Goal: Use online tool/utility: Utilize a website feature to perform a specific function

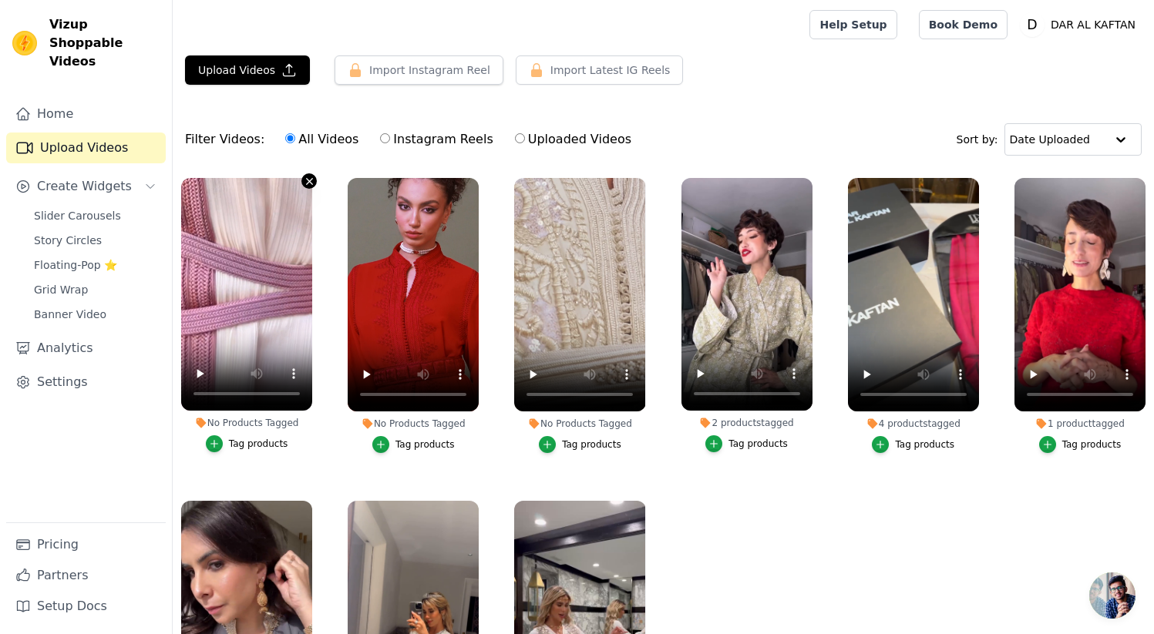
click at [308, 181] on icon "button" at bounding box center [309, 181] width 6 height 6
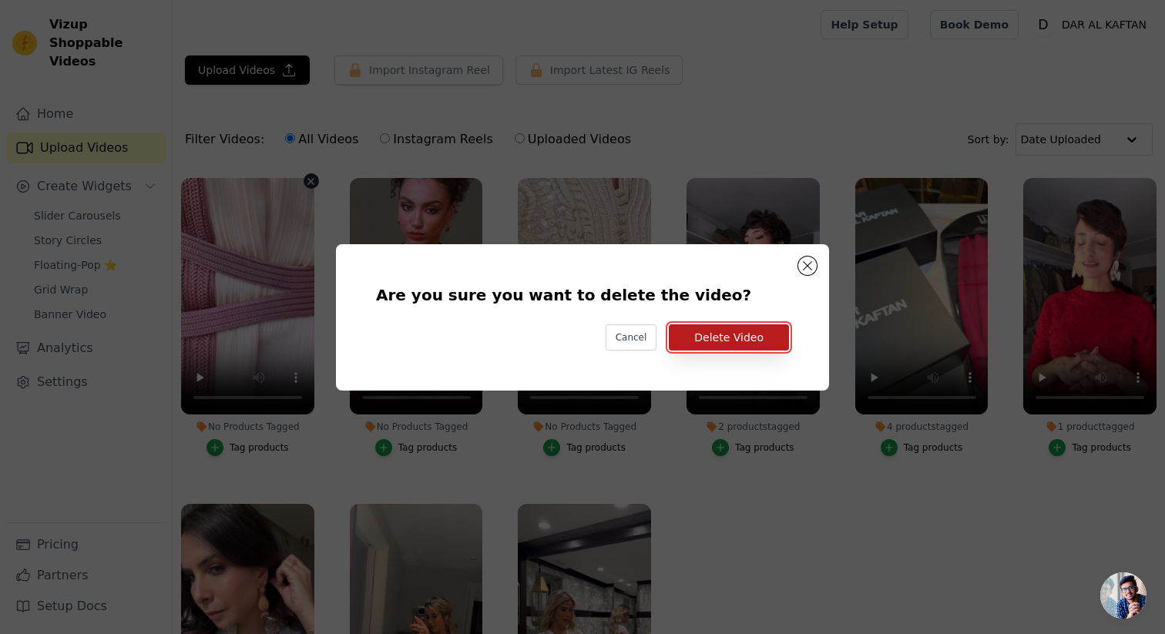
click at [713, 345] on button "Delete Video" at bounding box center [729, 338] width 120 height 26
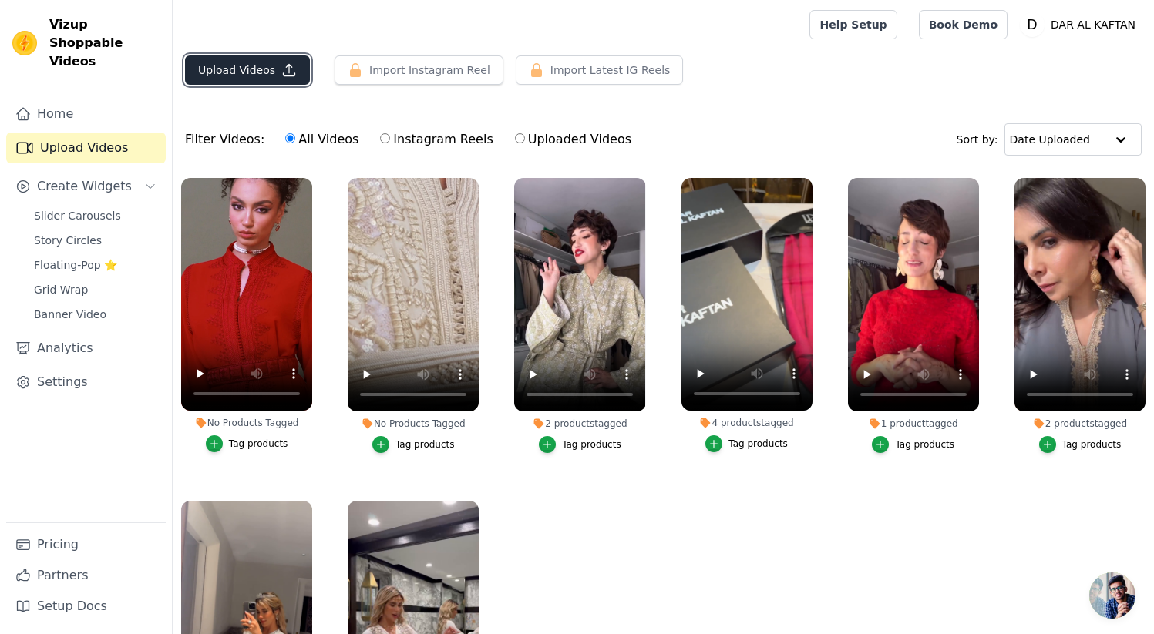
click at [254, 76] on button "Upload Videos" at bounding box center [247, 69] width 125 height 29
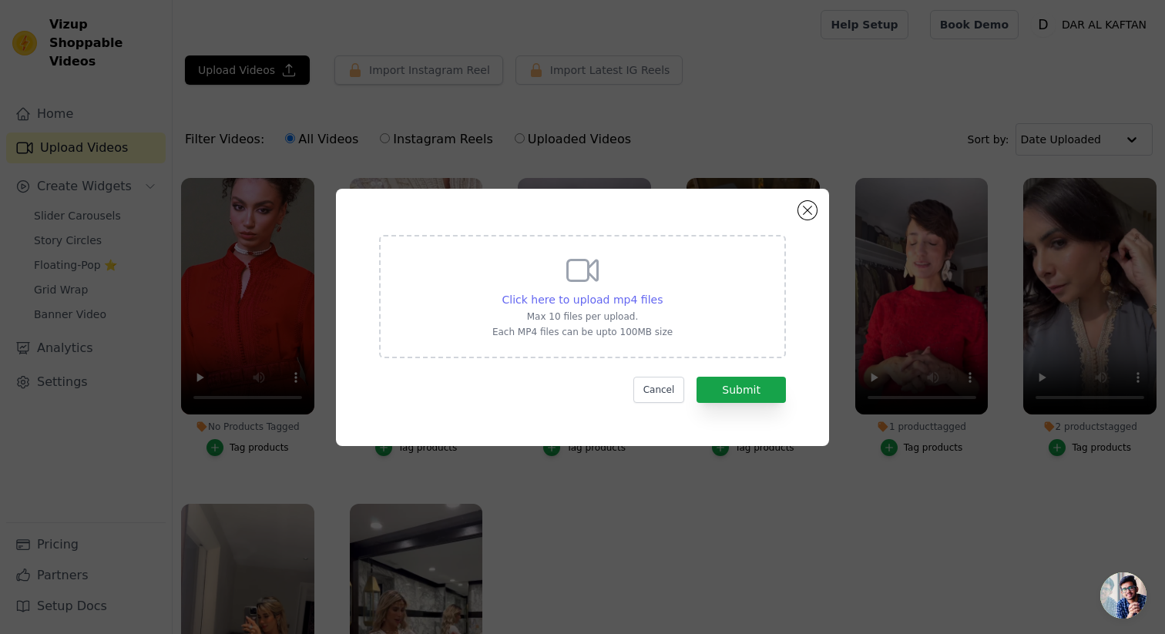
click at [595, 300] on span "Click here to upload mp4 files" at bounding box center [583, 300] width 161 height 12
click at [662, 292] on input "Click here to upload mp4 files Max 10 files per upload. Each MP4 files can be u…" at bounding box center [662, 291] width 1 height 1
type input "C:\fakepath\0104.mp4"
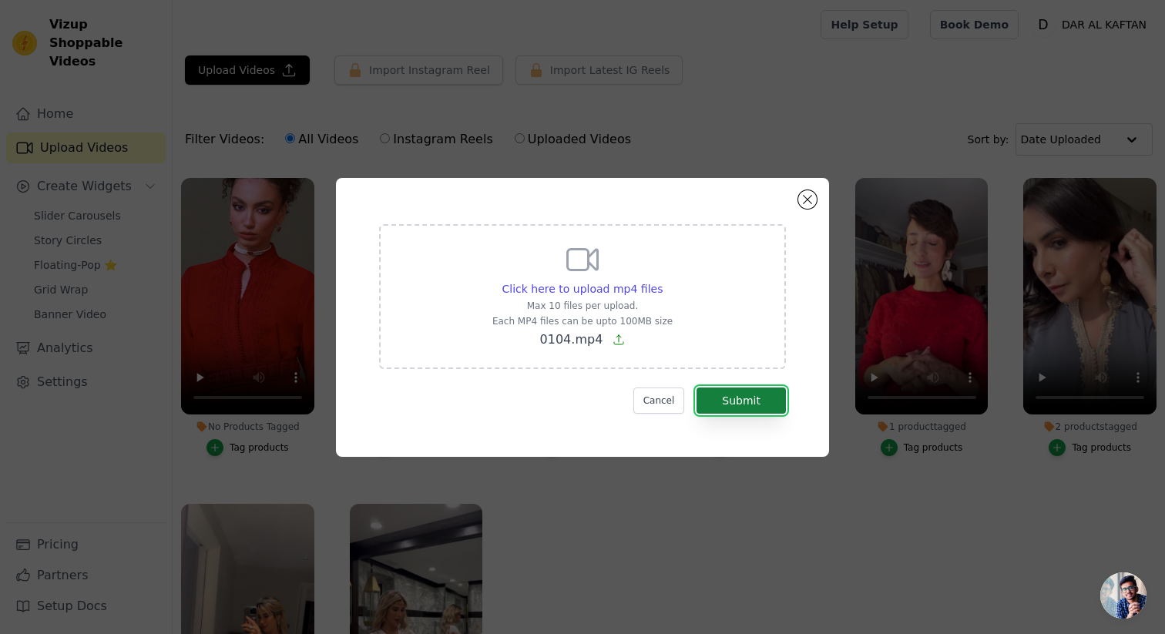
click at [753, 406] on button "Submit" at bounding box center [741, 401] width 89 height 26
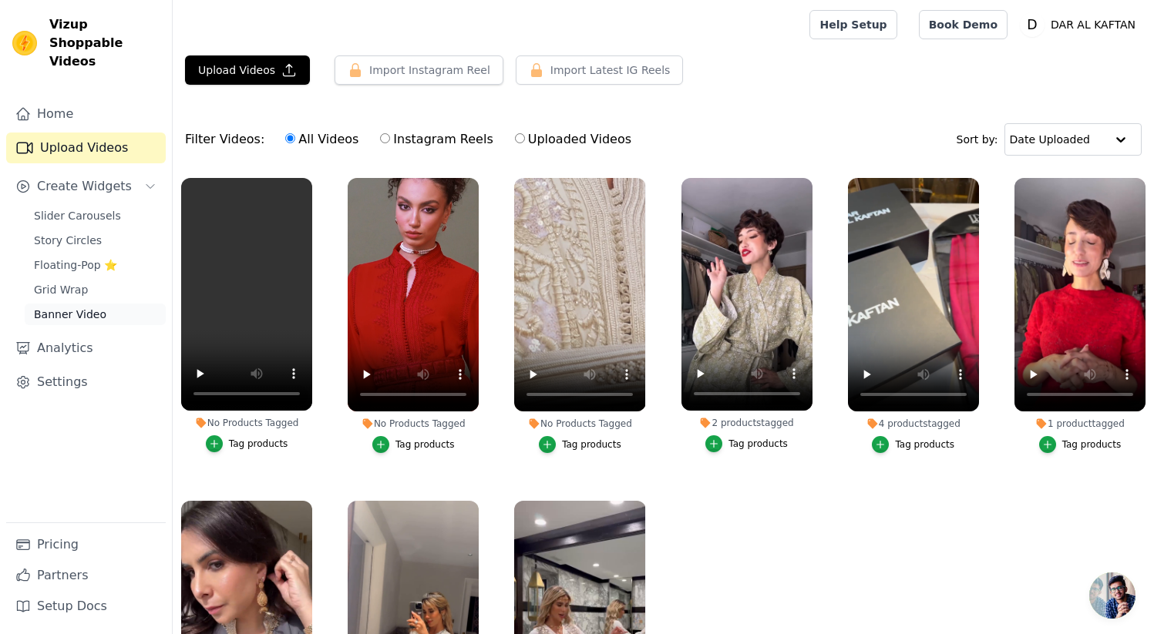
click at [82, 307] on span "Banner Video" at bounding box center [70, 314] width 72 height 15
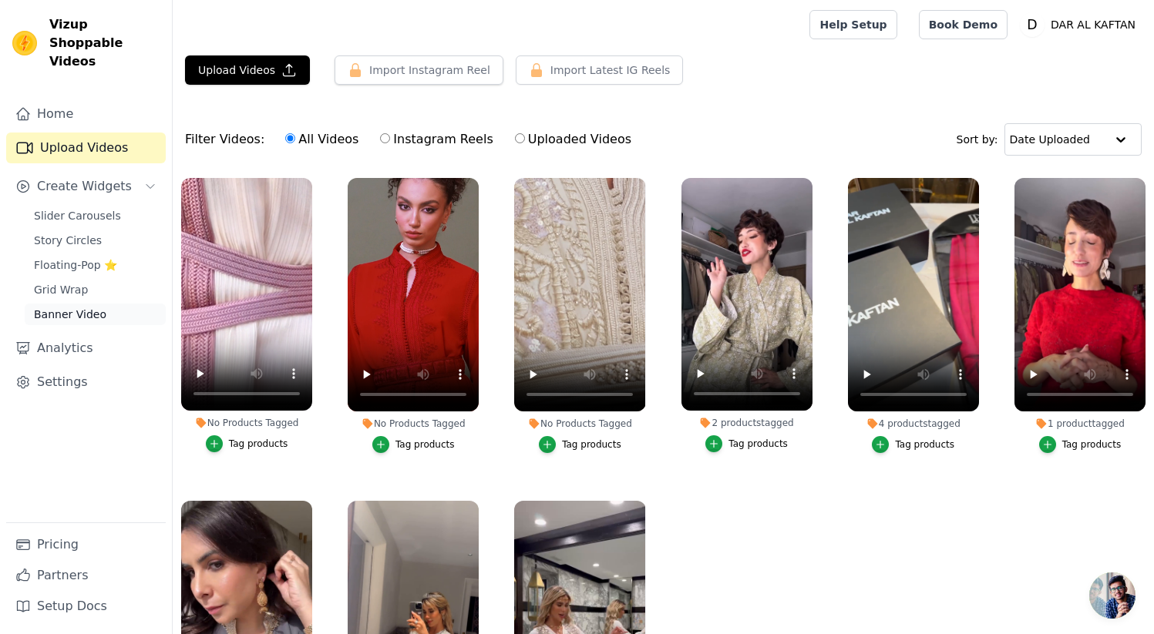
click at [80, 307] on span "Banner Video" at bounding box center [70, 314] width 72 height 15
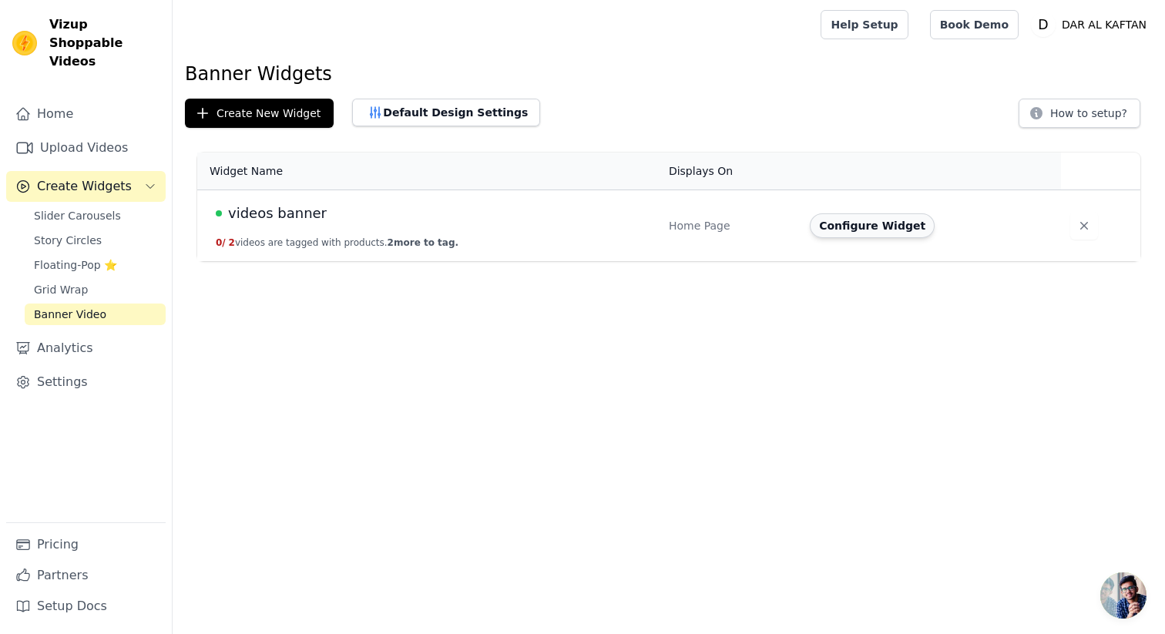
click at [853, 231] on button "Configure Widget" at bounding box center [872, 226] width 125 height 25
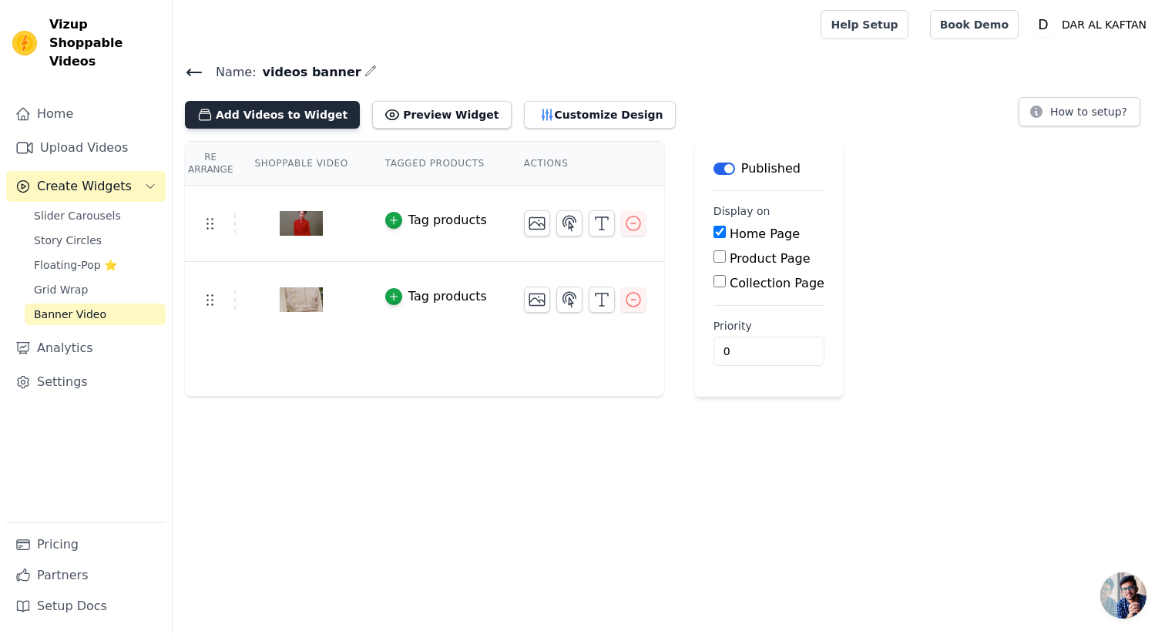
click at [305, 115] on button "Add Videos to Widget" at bounding box center [272, 115] width 175 height 28
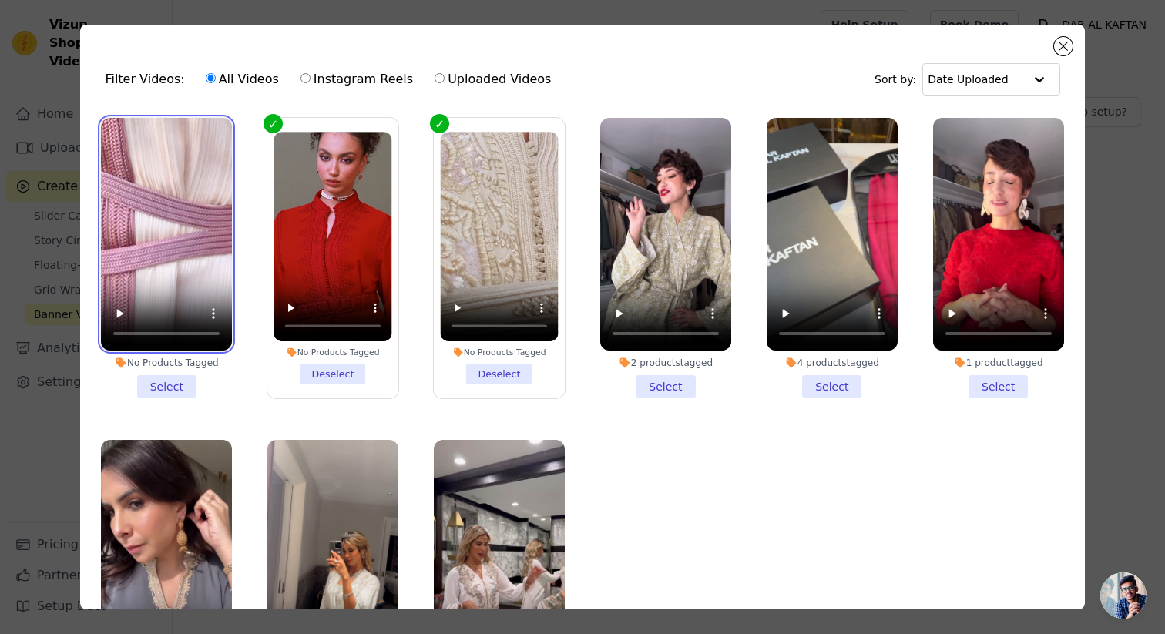
click at [162, 202] on video at bounding box center [166, 234] width 131 height 233
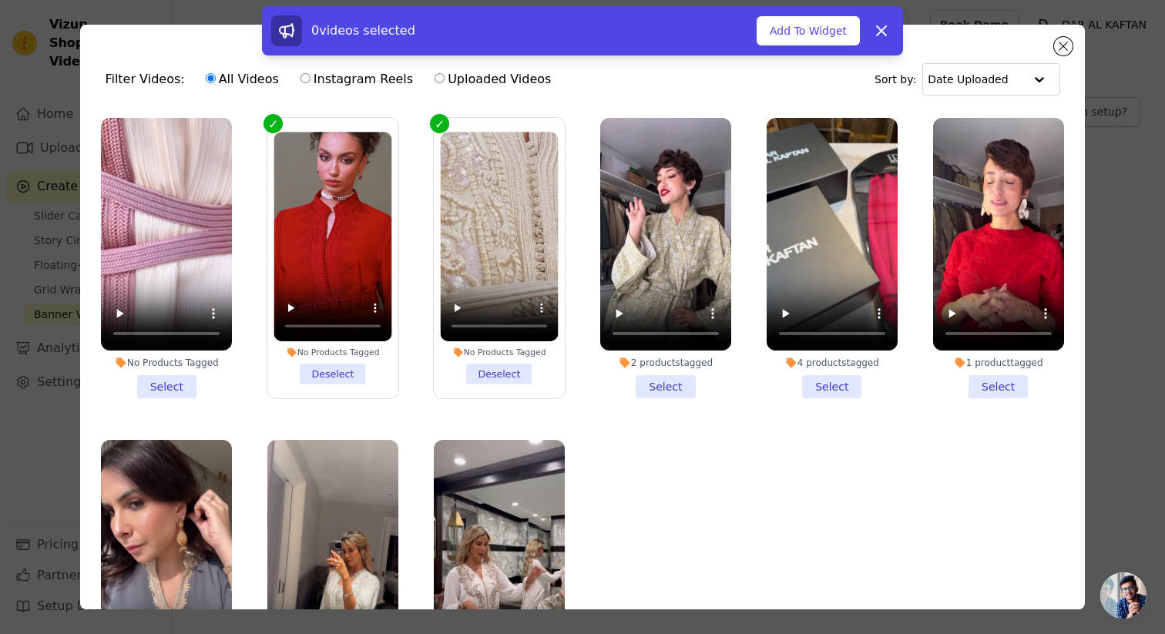
click at [177, 378] on li "No Products Tagged Select" at bounding box center [166, 258] width 131 height 281
click at [0, 0] on input "No Products Tagged Select" at bounding box center [0, 0] width 0 height 0
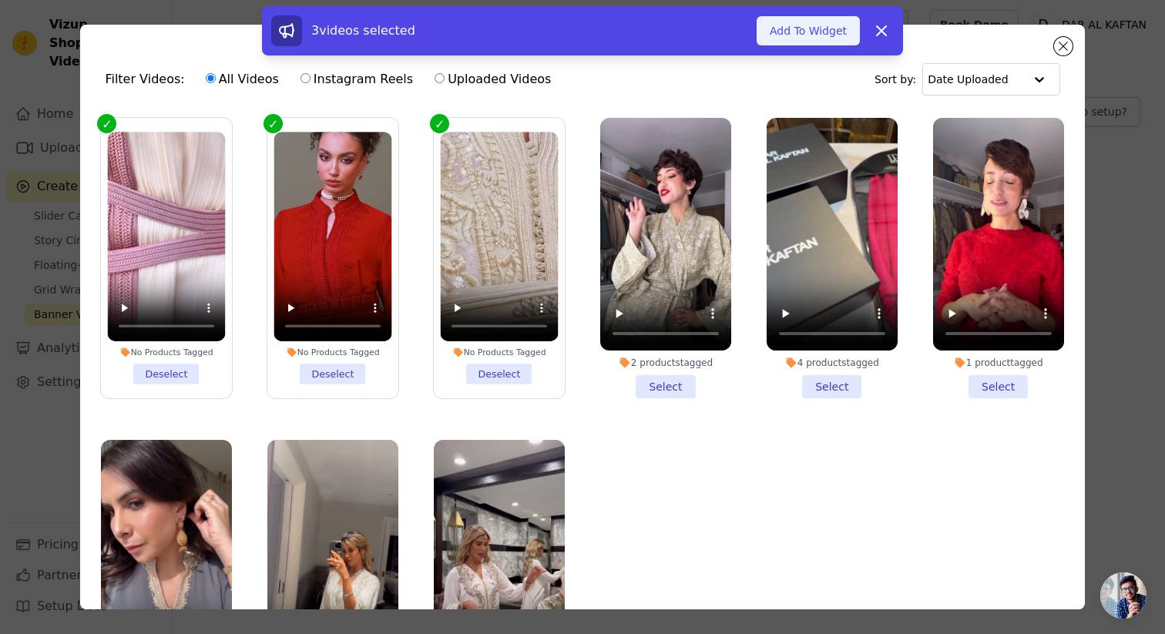
click at [819, 30] on button "Add To Widget" at bounding box center [808, 30] width 103 height 29
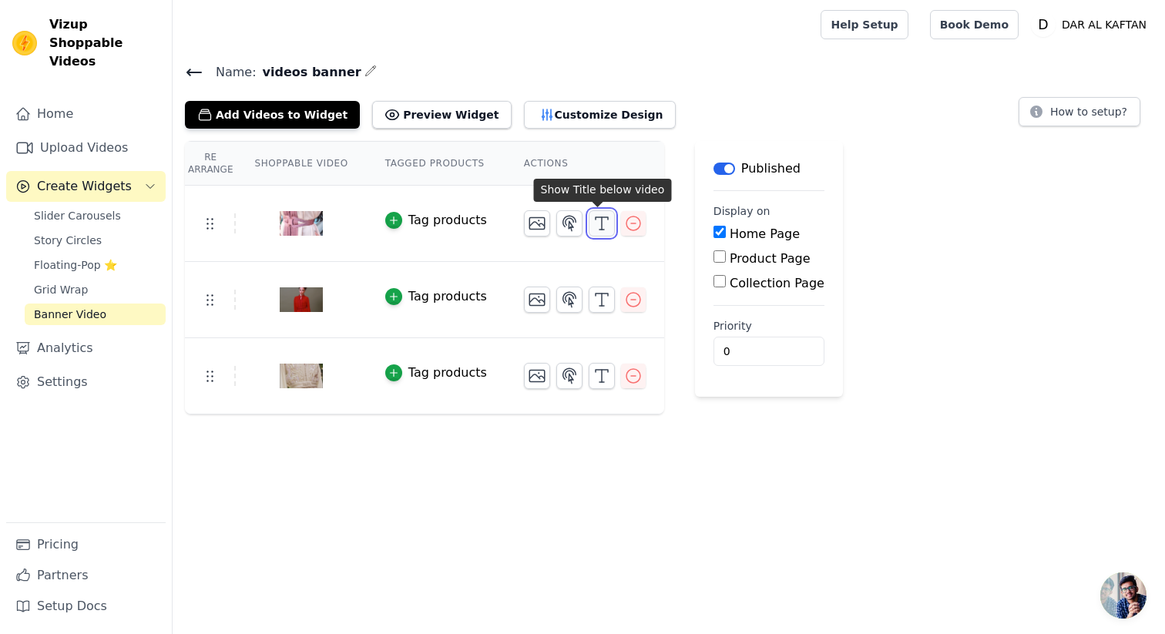
click at [597, 220] on icon "button" at bounding box center [602, 223] width 18 height 18
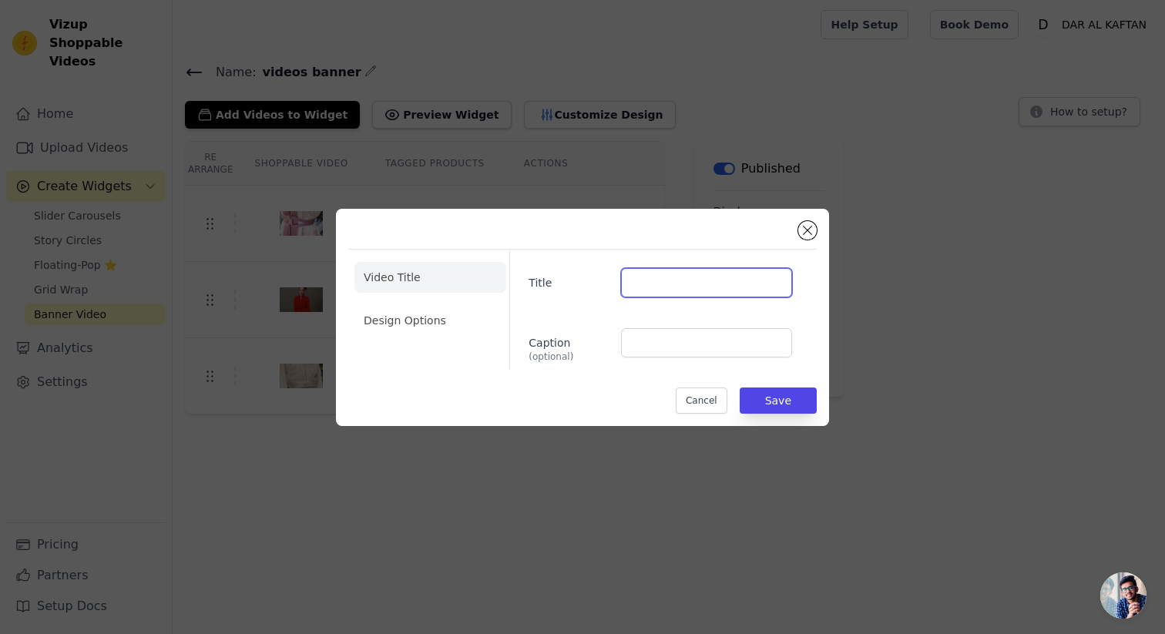
click at [682, 281] on input "Title" at bounding box center [706, 282] width 171 height 29
type input "COLLECTION RABAT"
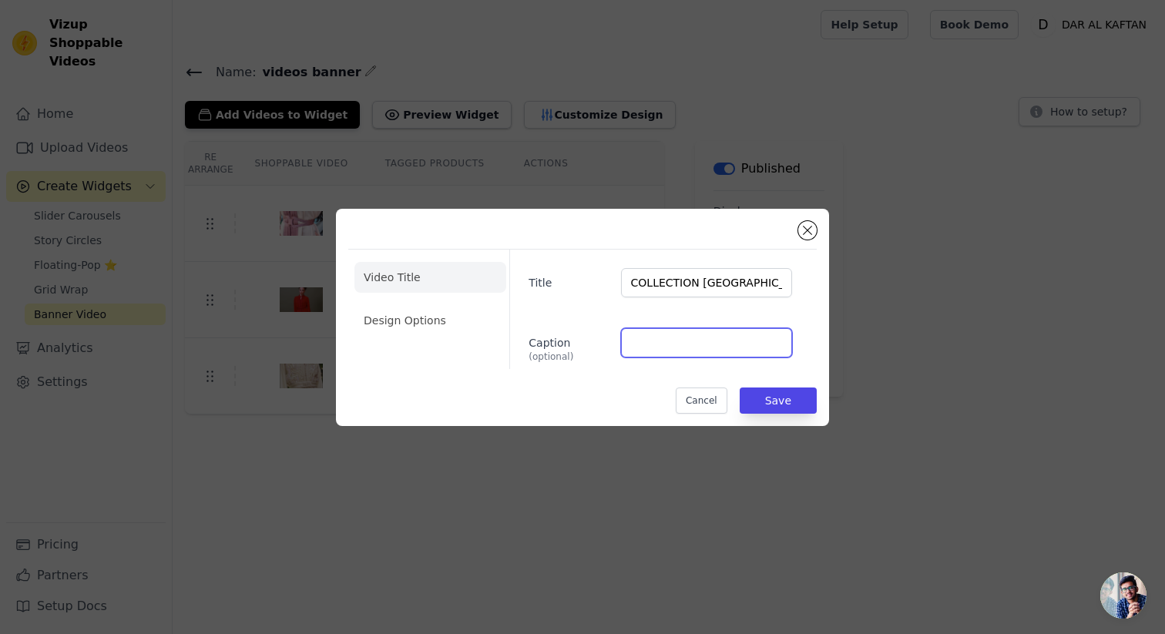
click at [668, 342] on input "Caption (optional)" at bounding box center [706, 342] width 171 height 29
click at [624, 309] on div "Title COLLECTION RABAT Caption (optional)" at bounding box center [656, 309] width 295 height 119
click at [682, 347] on input "Caption (optional)" at bounding box center [706, 342] width 171 height 29
paste input "Des caftans qui célèbrent chaque instant précieux."
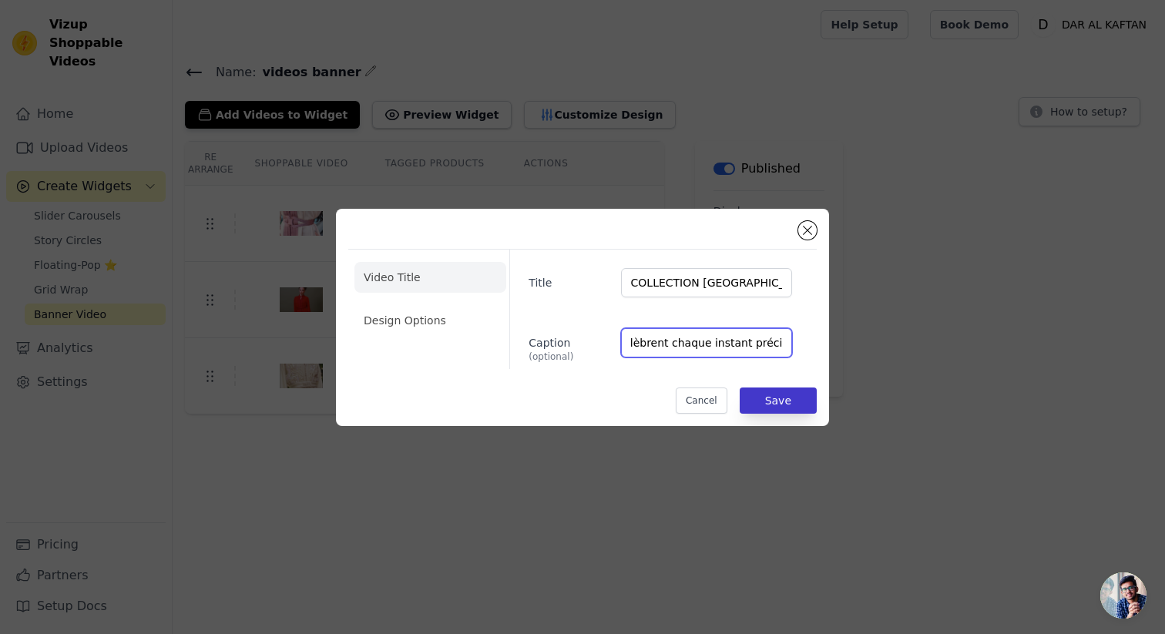
type input "Des caftans qui célèbrent chaque instant précieux."
click at [779, 393] on button "Save" at bounding box center [778, 401] width 77 height 26
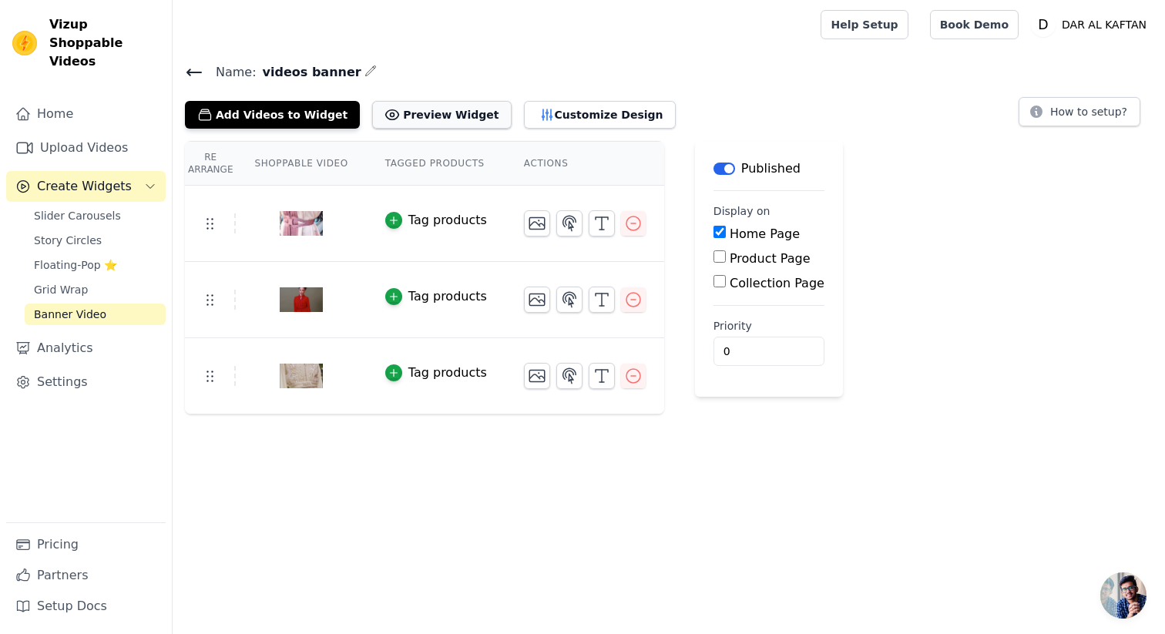
click at [411, 116] on button "Preview Widget" at bounding box center [441, 115] width 139 height 28
click at [560, 224] on icon "button" at bounding box center [569, 223] width 18 height 18
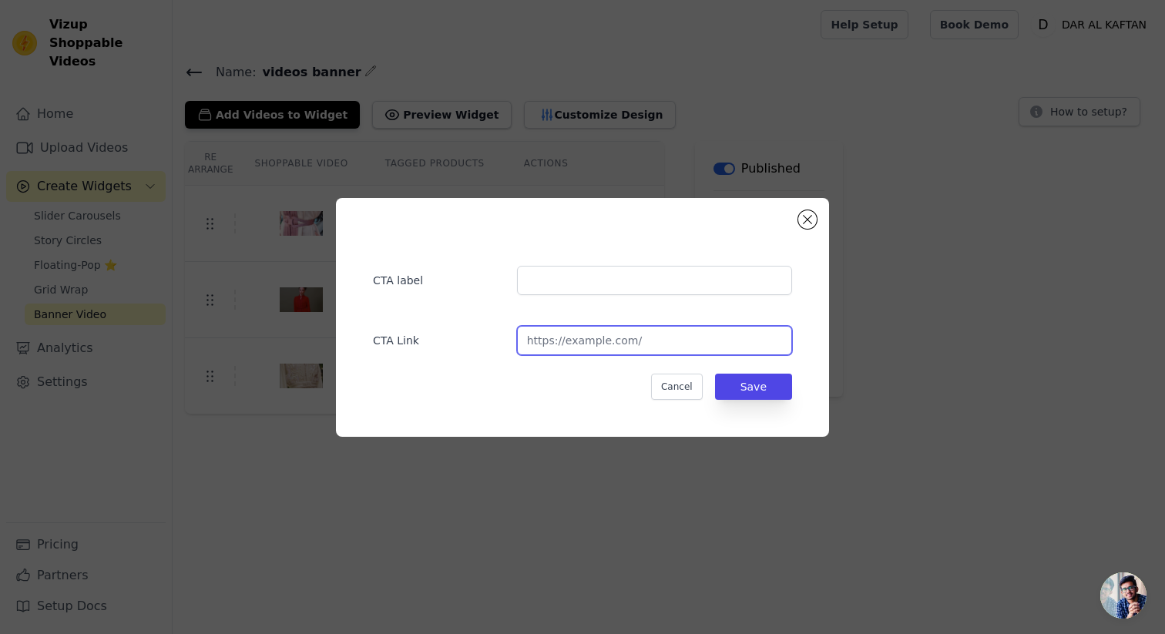
click at [587, 341] on input "url" at bounding box center [654, 340] width 275 height 29
paste input "https://daralkaftan.com/collections/collection-rabat"
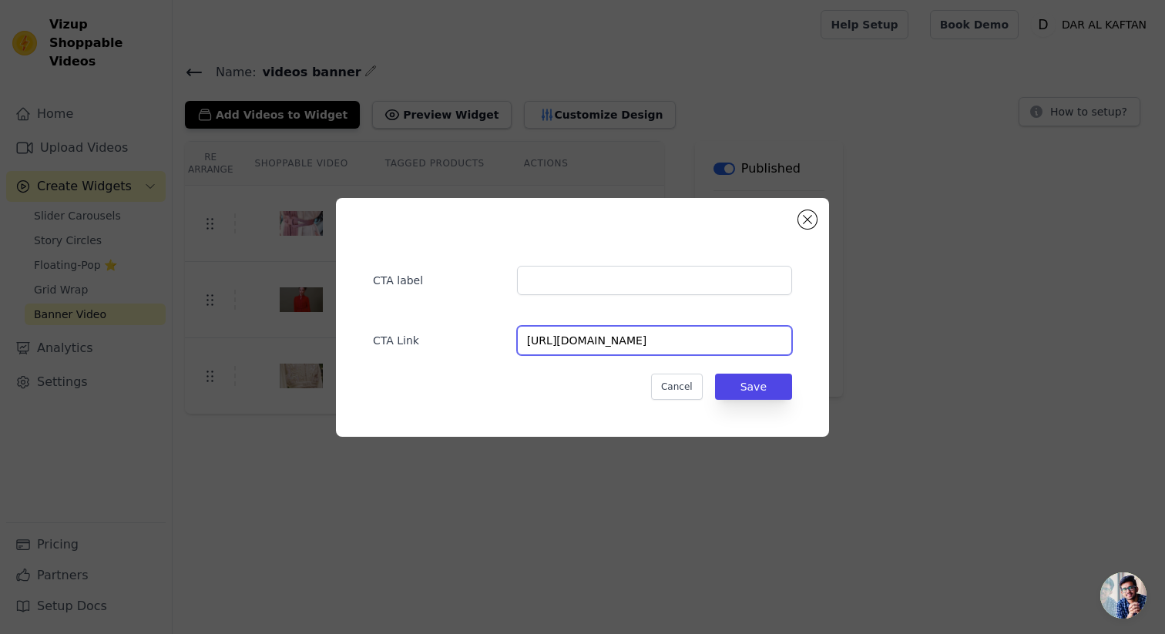
type input "https://daralkaftan.com/collections/collection-rabat"
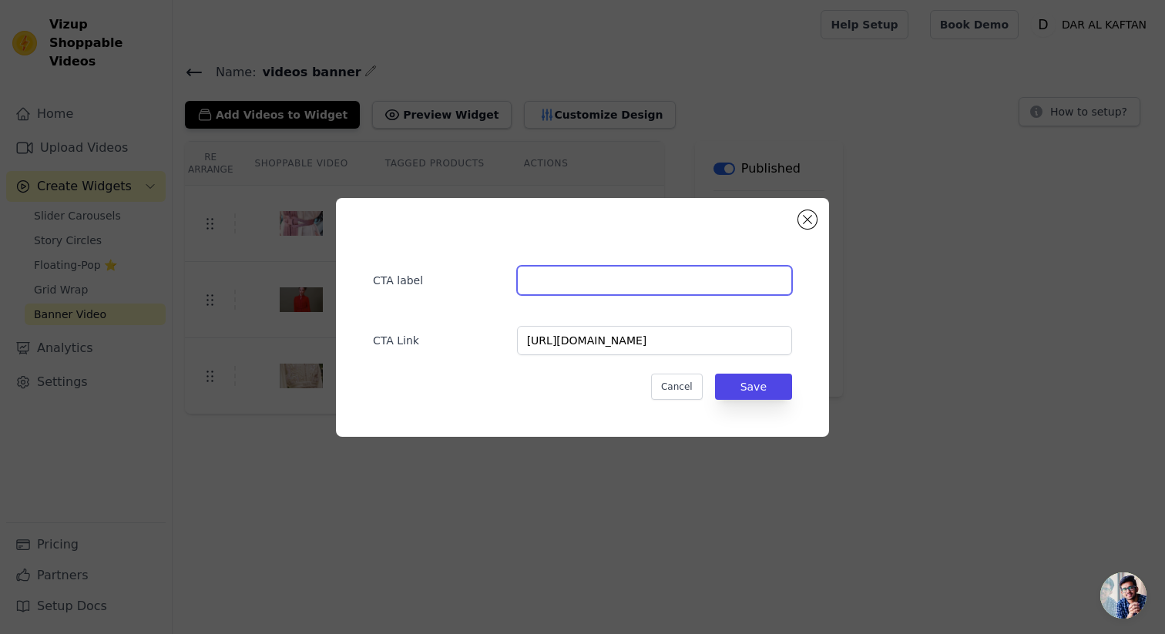
click at [562, 283] on input "text" at bounding box center [654, 280] width 275 height 29
type input "Découvrir"
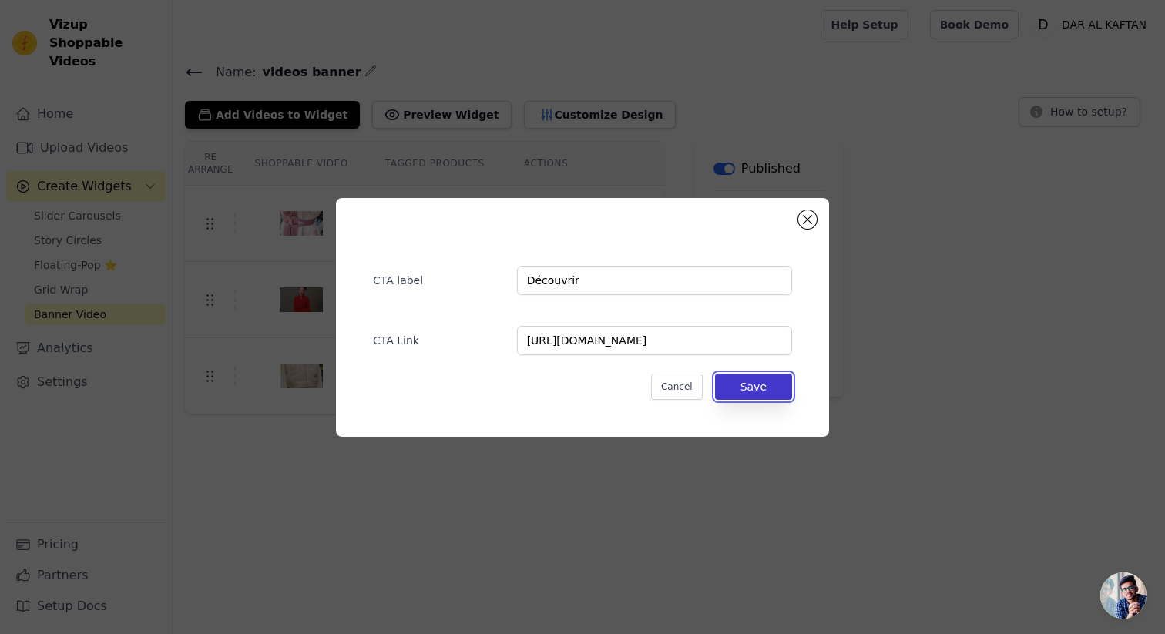
click at [755, 392] on button "Save" at bounding box center [753, 387] width 77 height 26
